Goal: Transaction & Acquisition: Subscribe to service/newsletter

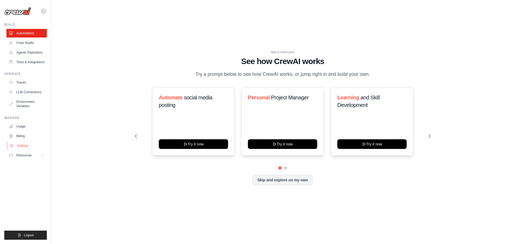
click at [24, 146] on link "Settings" at bounding box center [27, 145] width 40 height 9
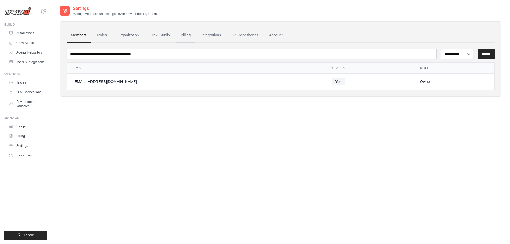
click at [186, 36] on link "Billing" at bounding box center [185, 35] width 18 height 14
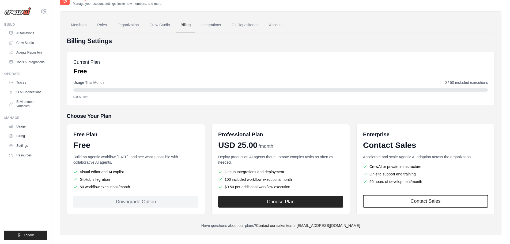
scroll to position [15, 0]
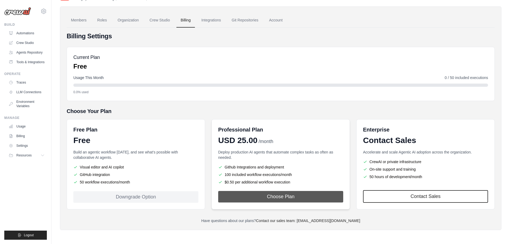
click at [267, 196] on button "Choose Plan" at bounding box center [280, 197] width 125 height 12
